Goal: Task Accomplishment & Management: Complete application form

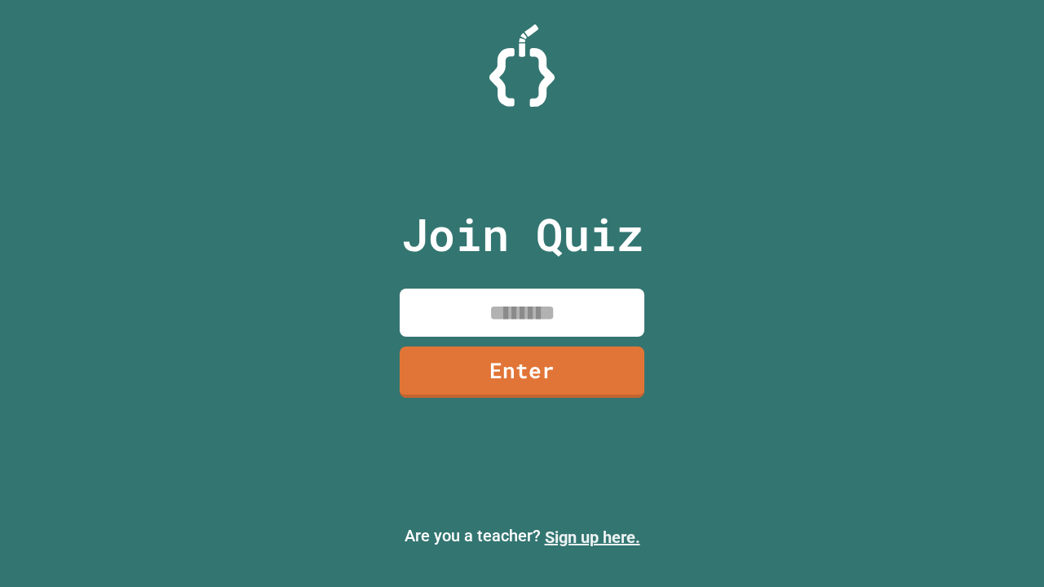
click at [592, 537] on link "Sign up here." at bounding box center [592, 538] width 95 height 20
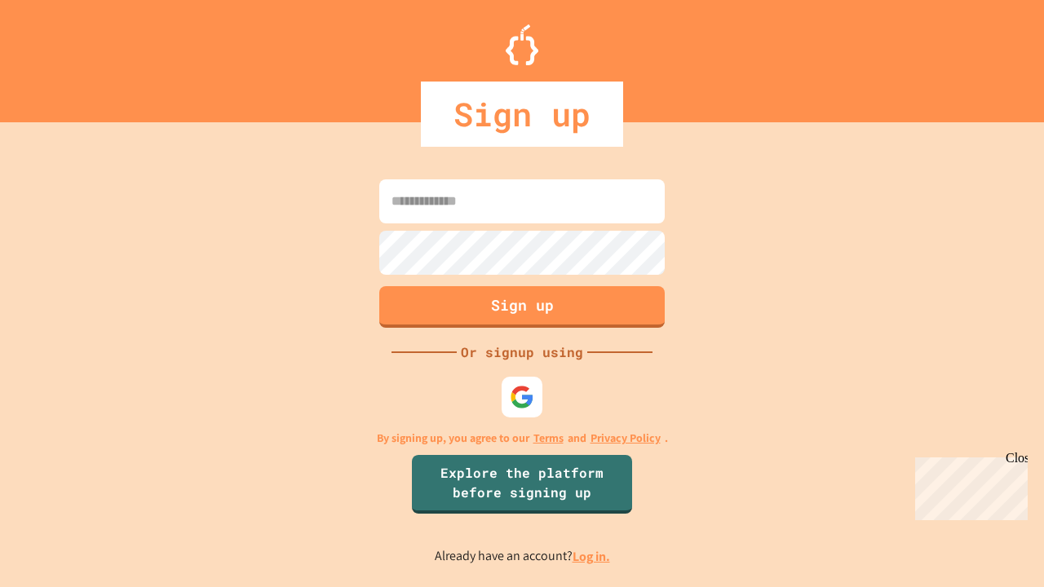
click at [592, 556] on link "Log in." at bounding box center [592, 556] width 38 height 17
